Goal: Task Accomplishment & Management: Manage account settings

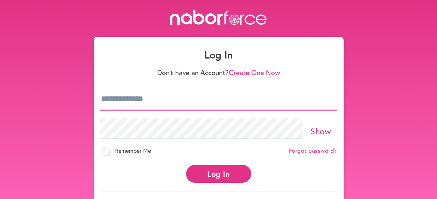
type input "**********"
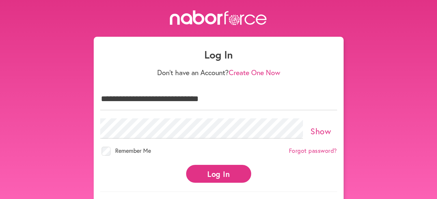
click at [214, 169] on button "Log In" at bounding box center [218, 174] width 65 height 18
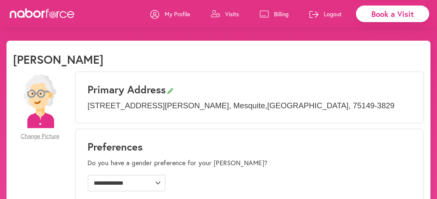
click at [46, 16] on icon at bounding box center [42, 13] width 65 height 10
click at [38, 13] on icon at bounding box center [42, 13] width 65 height 10
click at [19, 12] on icon at bounding box center [21, 13] width 8 height 7
click at [12, 12] on icon at bounding box center [13, 14] width 7 height 7
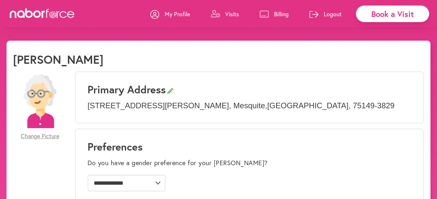
click at [50, 15] on icon at bounding box center [42, 13] width 65 height 10
click at [74, 13] on icon at bounding box center [71, 14] width 7 height 7
click at [227, 14] on p "Visits" at bounding box center [232, 14] width 14 height 8
